Goal: Task Accomplishment & Management: Manage account settings

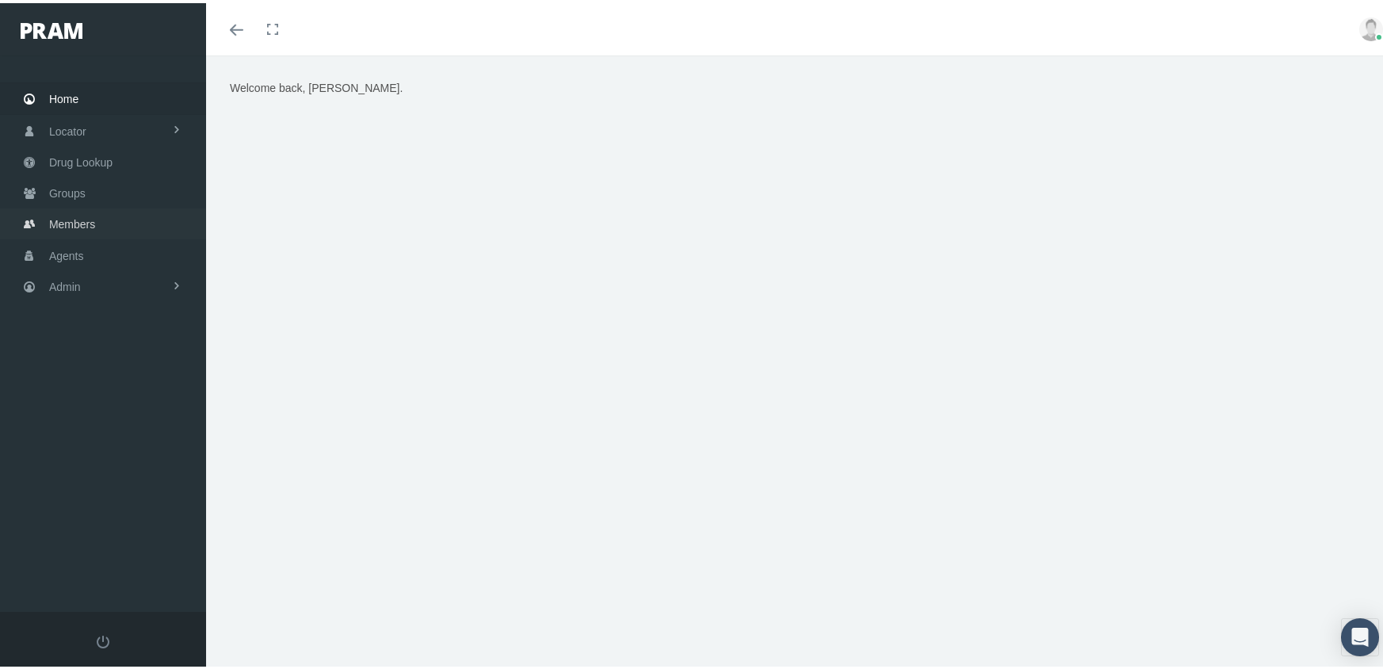
click at [58, 215] on span "Members" at bounding box center [72, 221] width 46 height 30
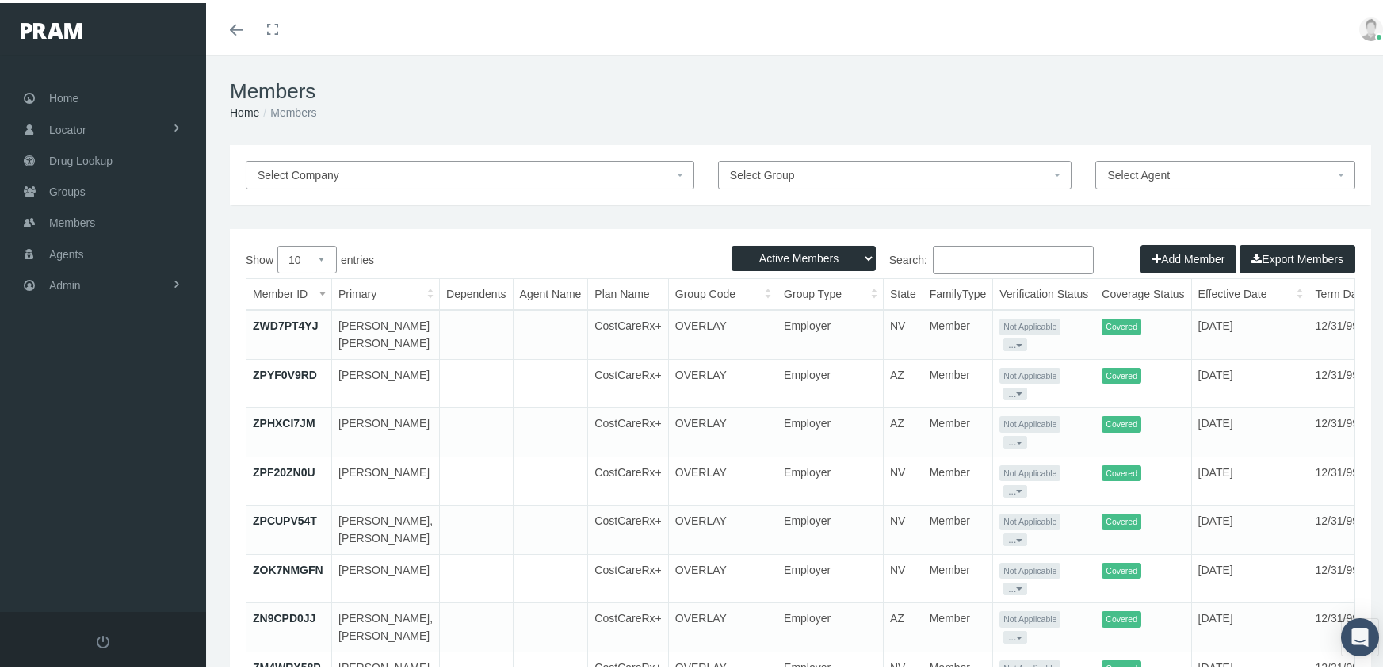
click at [781, 252] on select "Active Members Terminated Members Active & Terminated" at bounding box center [804, 255] width 144 height 25
select select "3"
click at [732, 243] on select "Active Members Terminated Members Active & Terminated" at bounding box center [804, 255] width 144 height 25
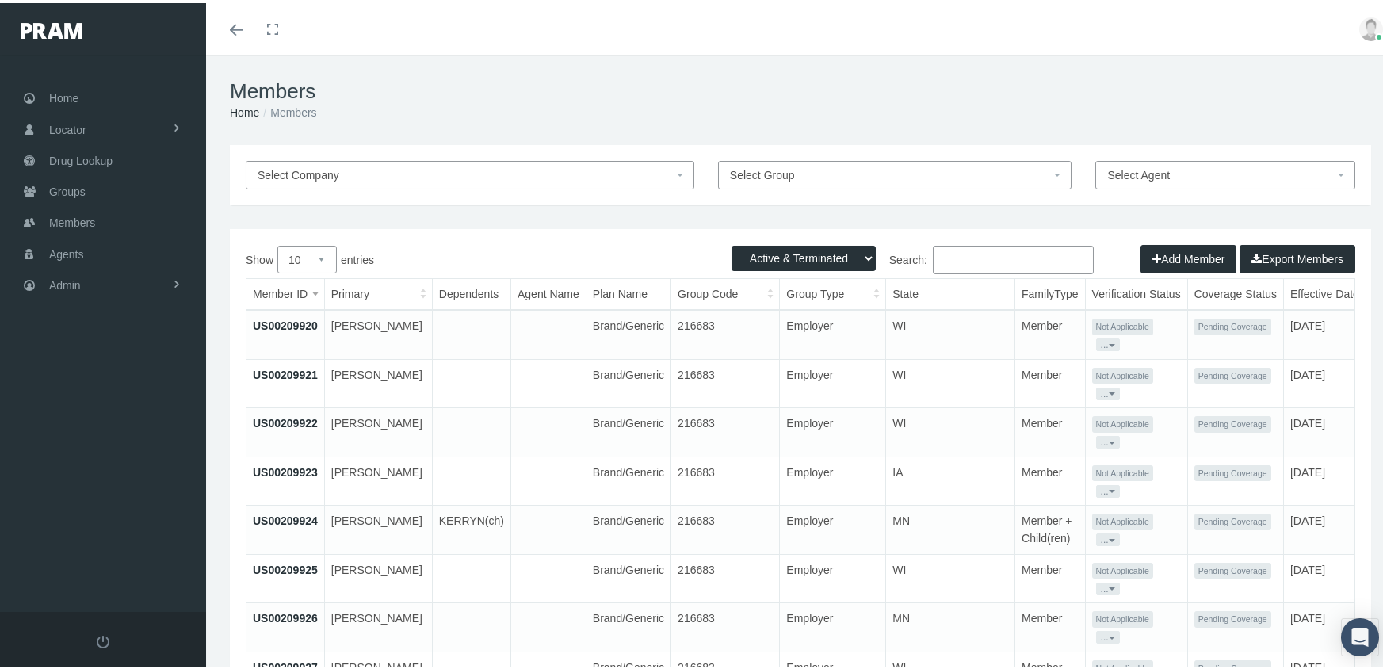
click at [964, 258] on input "Search:" at bounding box center [1013, 257] width 161 height 29
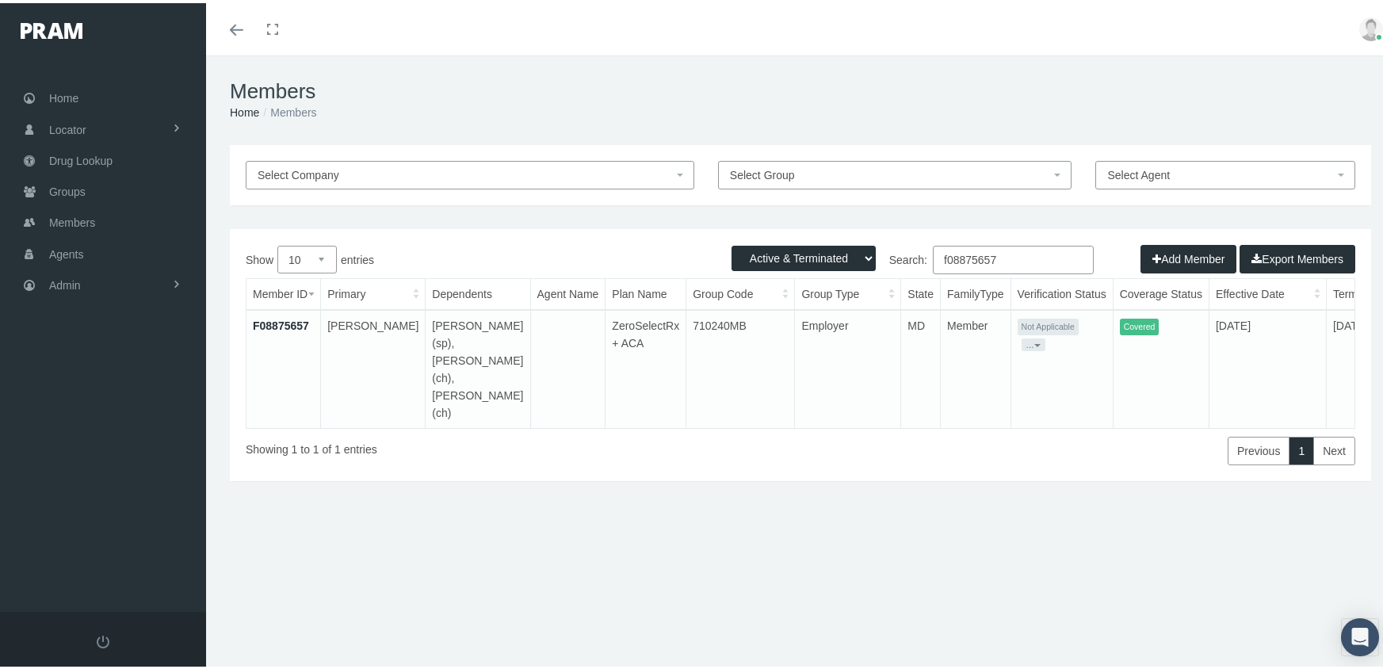
type input "f08875657"
click at [277, 327] on link "F08875657" at bounding box center [281, 322] width 56 height 13
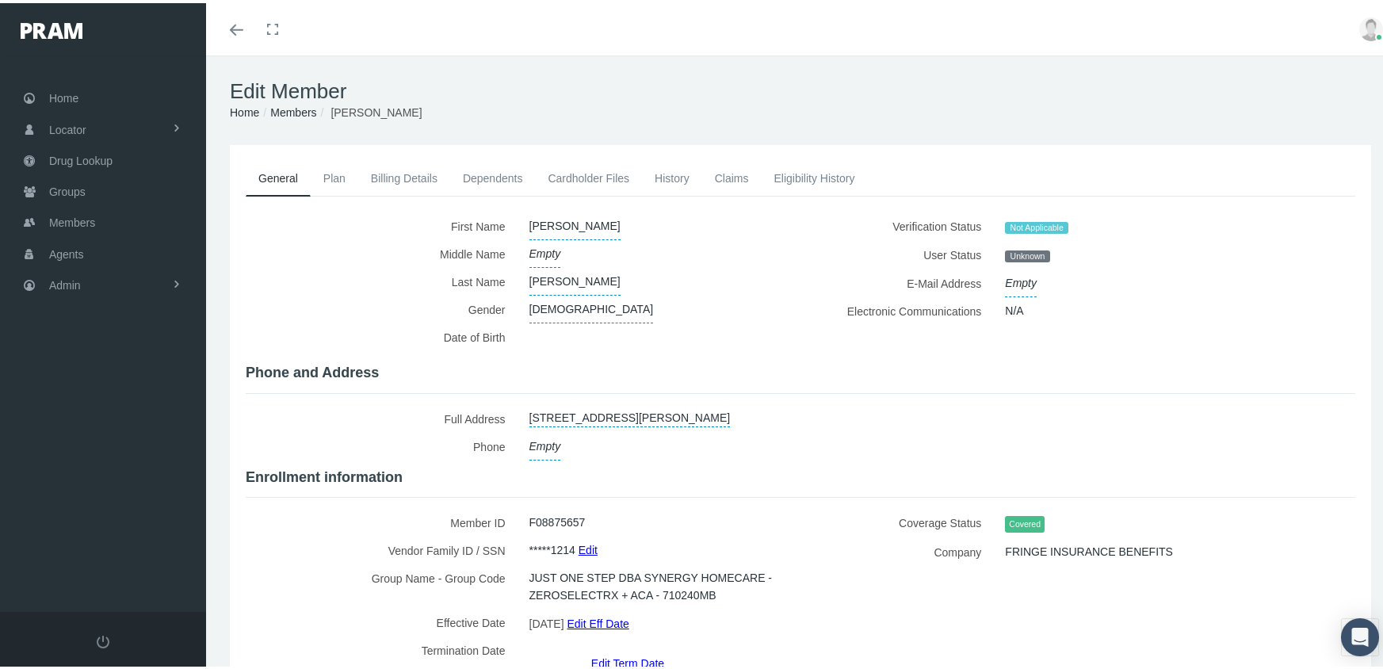
click at [502, 175] on link "Dependents" at bounding box center [493, 175] width 86 height 35
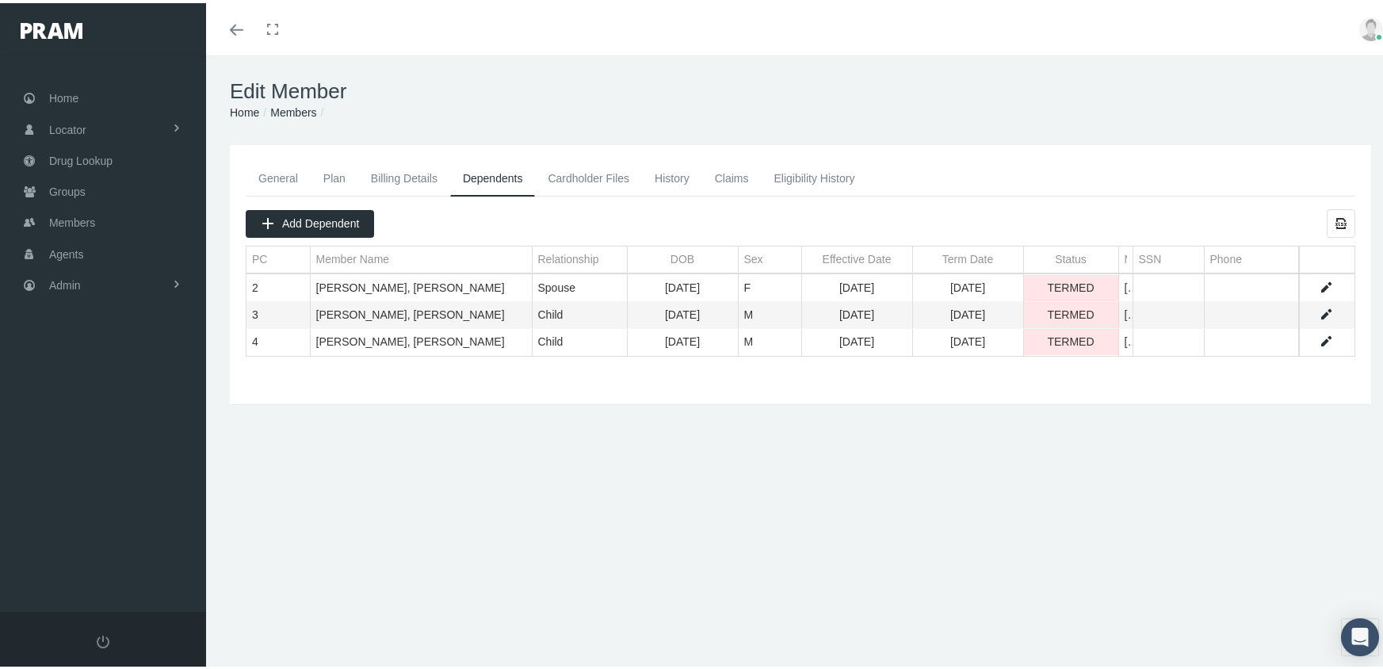
click at [284, 172] on link "General" at bounding box center [278, 175] width 65 height 35
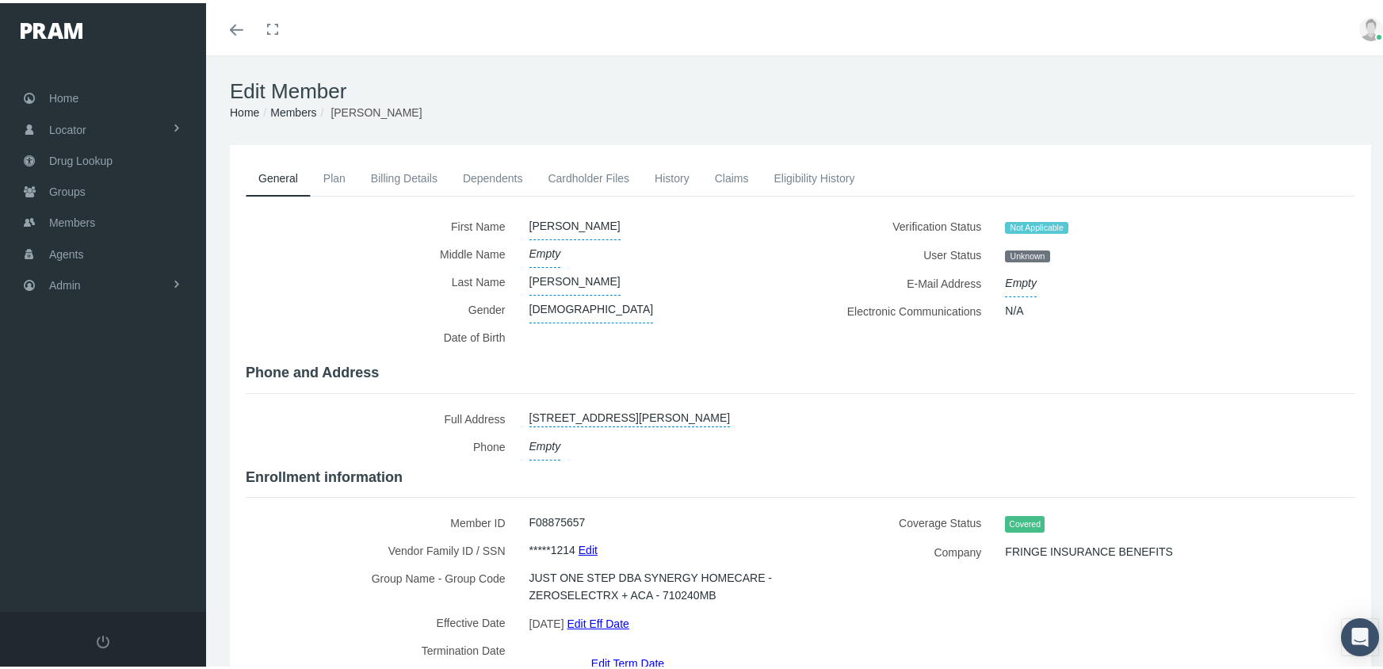
click at [625, 613] on link "Edit Eff Date" at bounding box center [598, 620] width 62 height 23
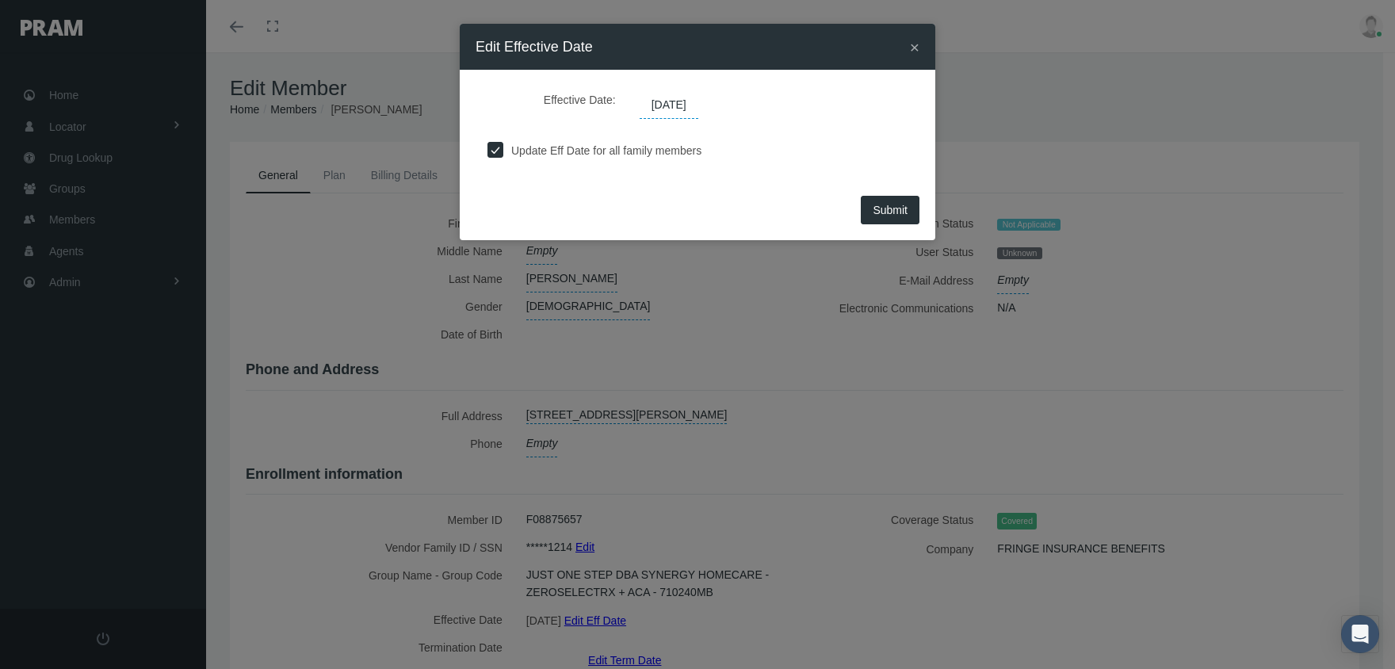
click at [498, 143] on input "checkbox" at bounding box center [495, 148] width 16 height 16
checkbox input "false"
click at [896, 204] on span "Submit" at bounding box center [890, 210] width 35 height 13
